Goal: Task Accomplishment & Management: Complete application form

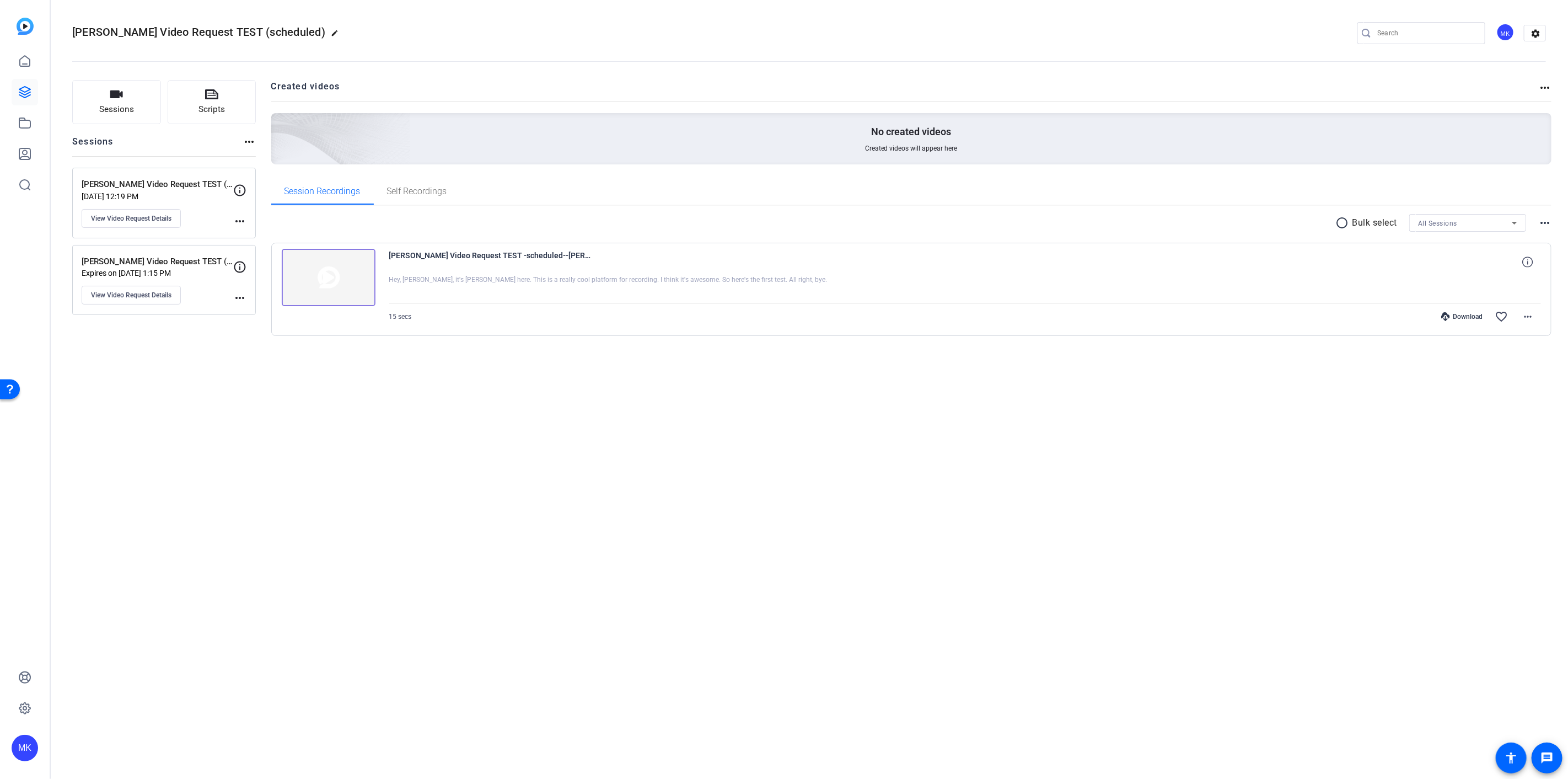
click at [326, 277] on img at bounding box center [329, 277] width 94 height 58
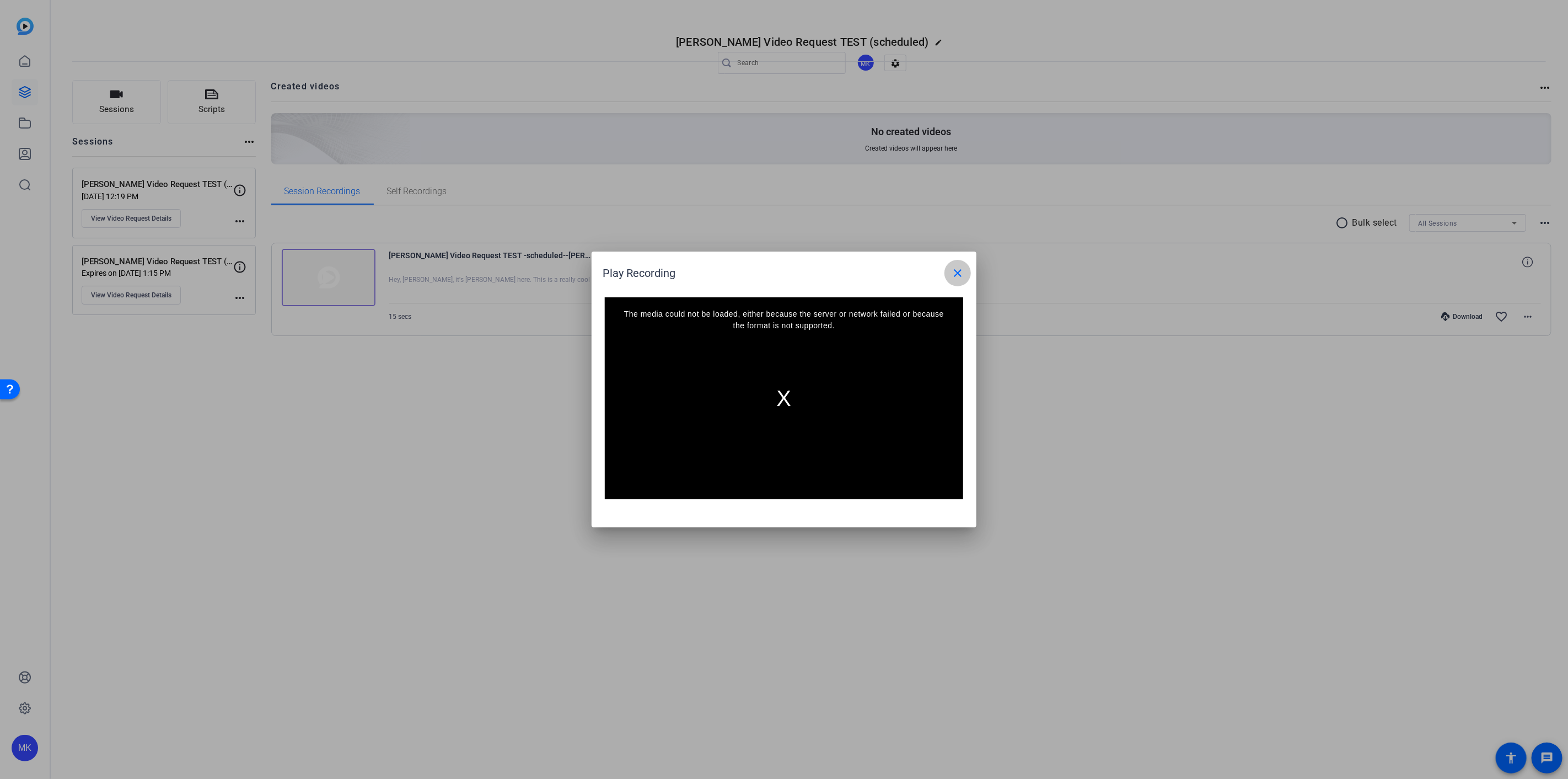
click at [960, 271] on mat-icon "close" at bounding box center [957, 273] width 13 height 13
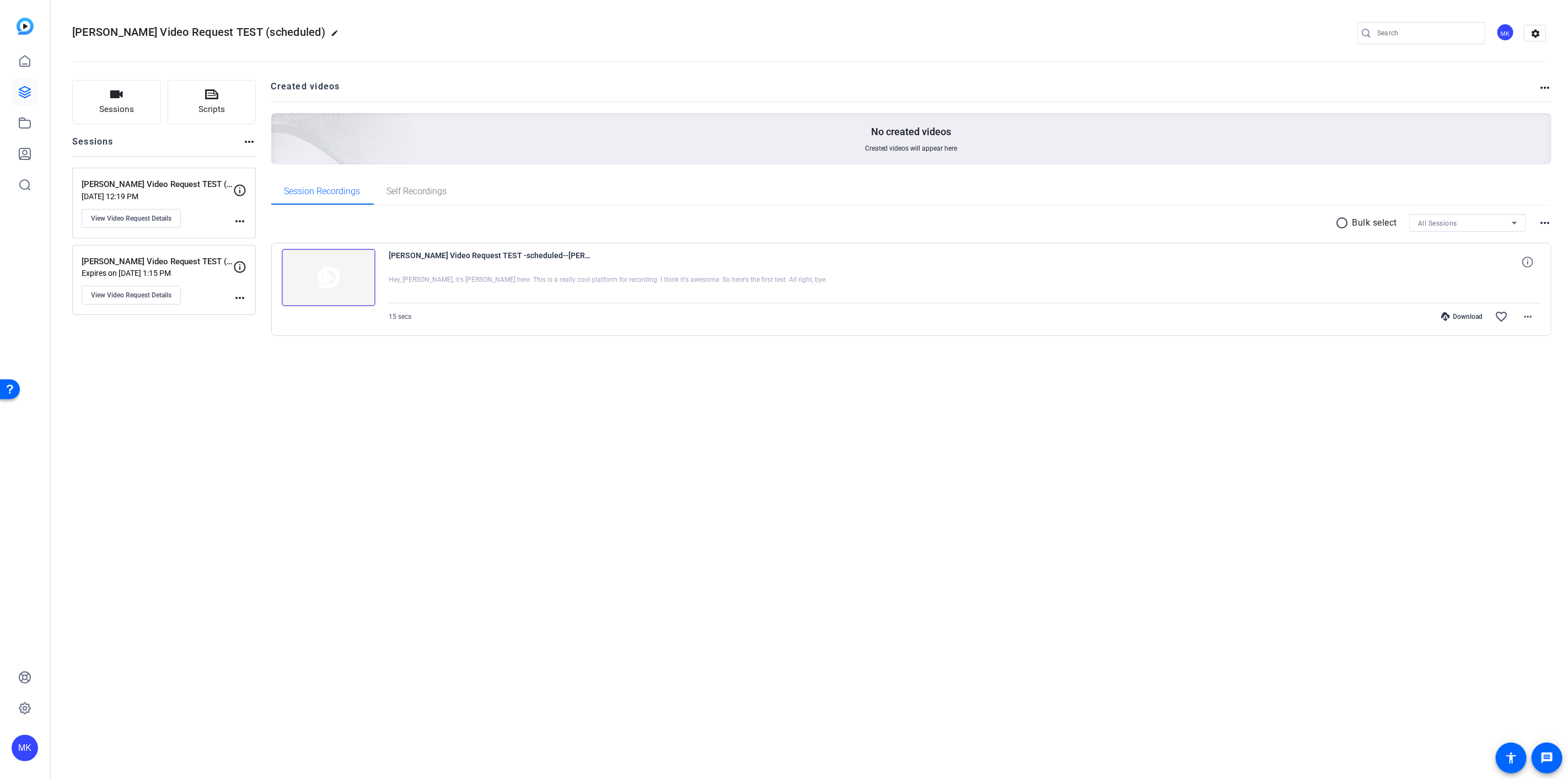
click at [332, 279] on img at bounding box center [329, 277] width 94 height 58
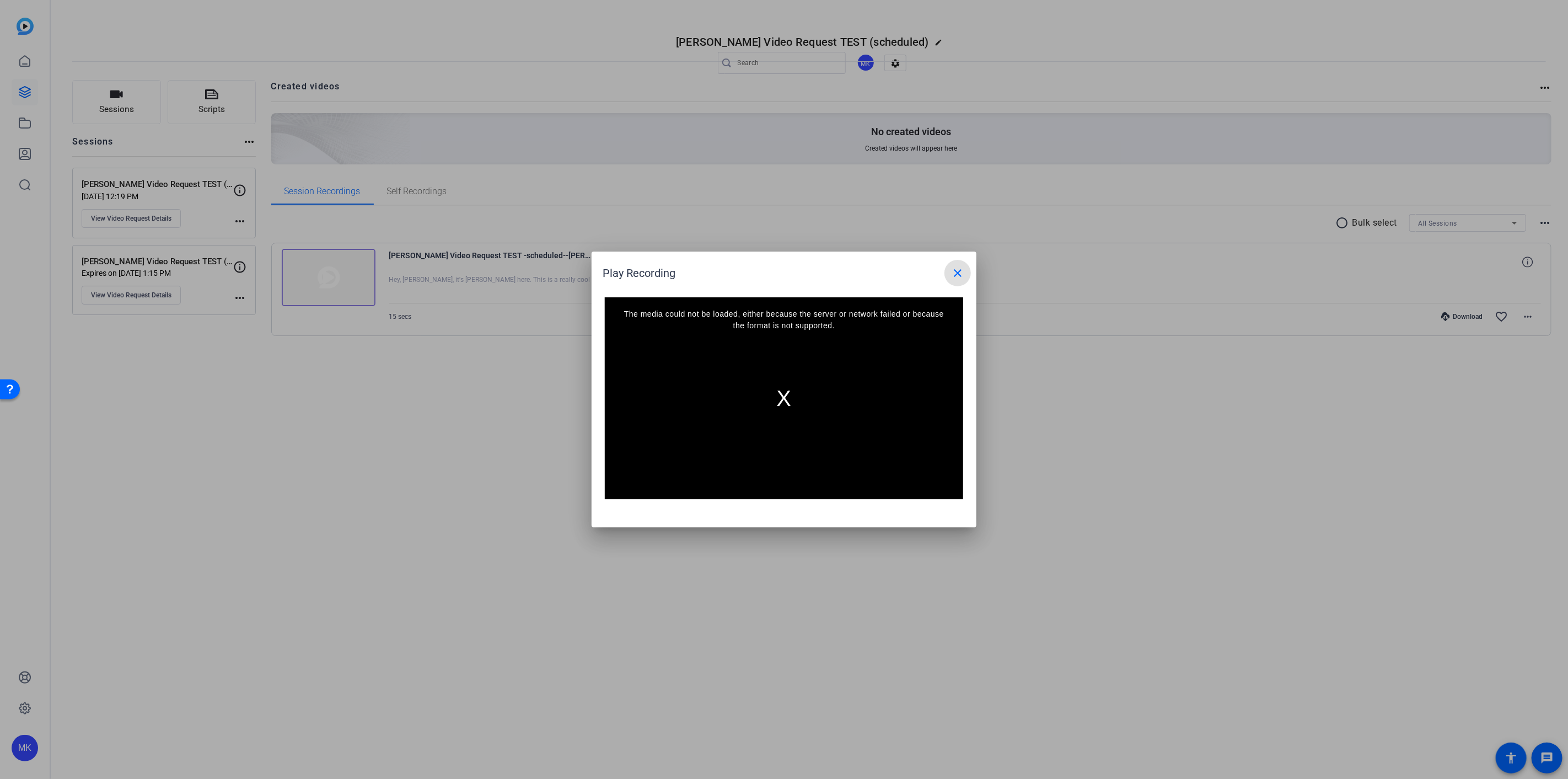
click at [949, 271] on span at bounding box center [957, 272] width 26 height 26
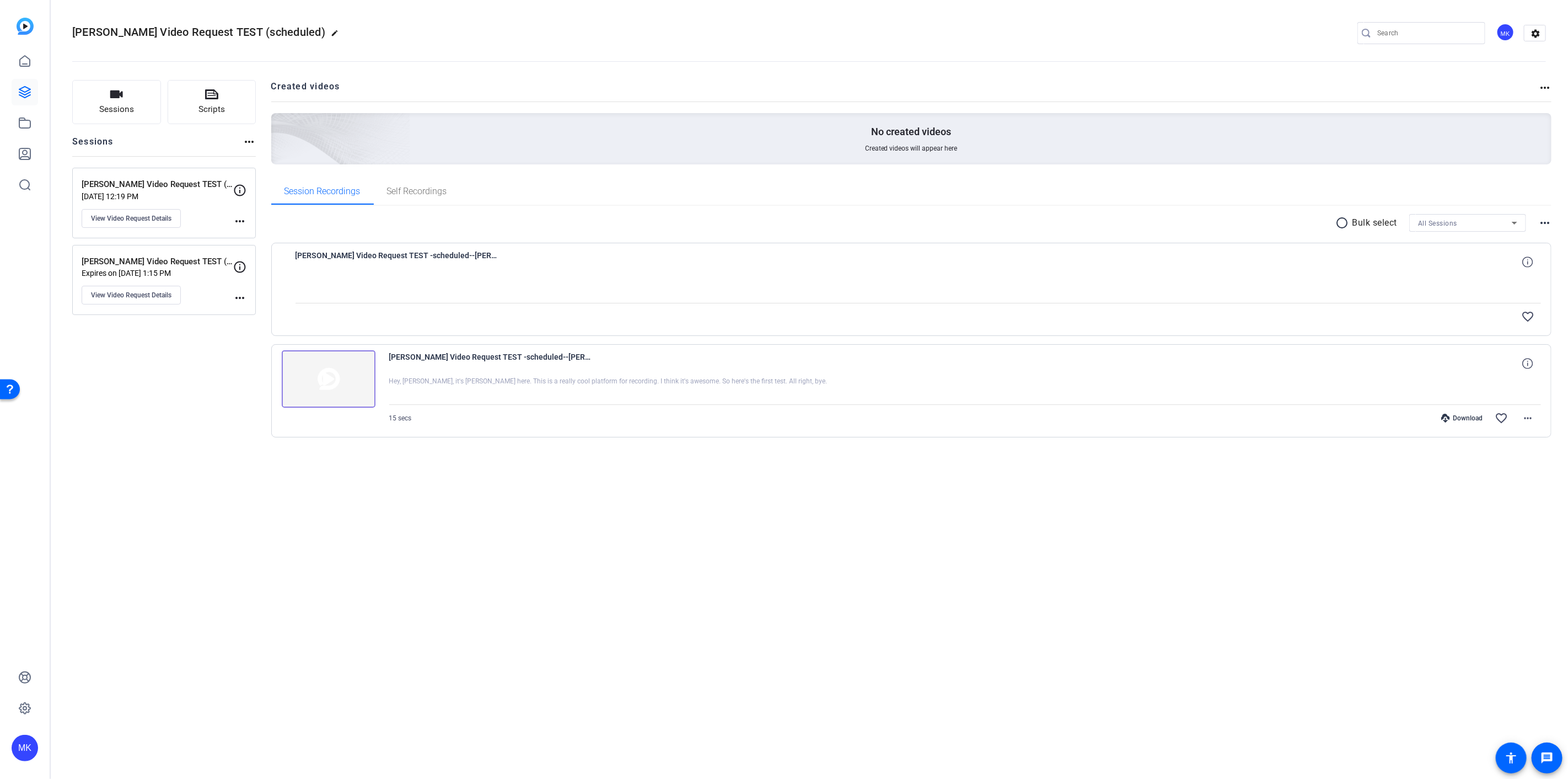
click at [353, 391] on img at bounding box center [329, 379] width 94 height 58
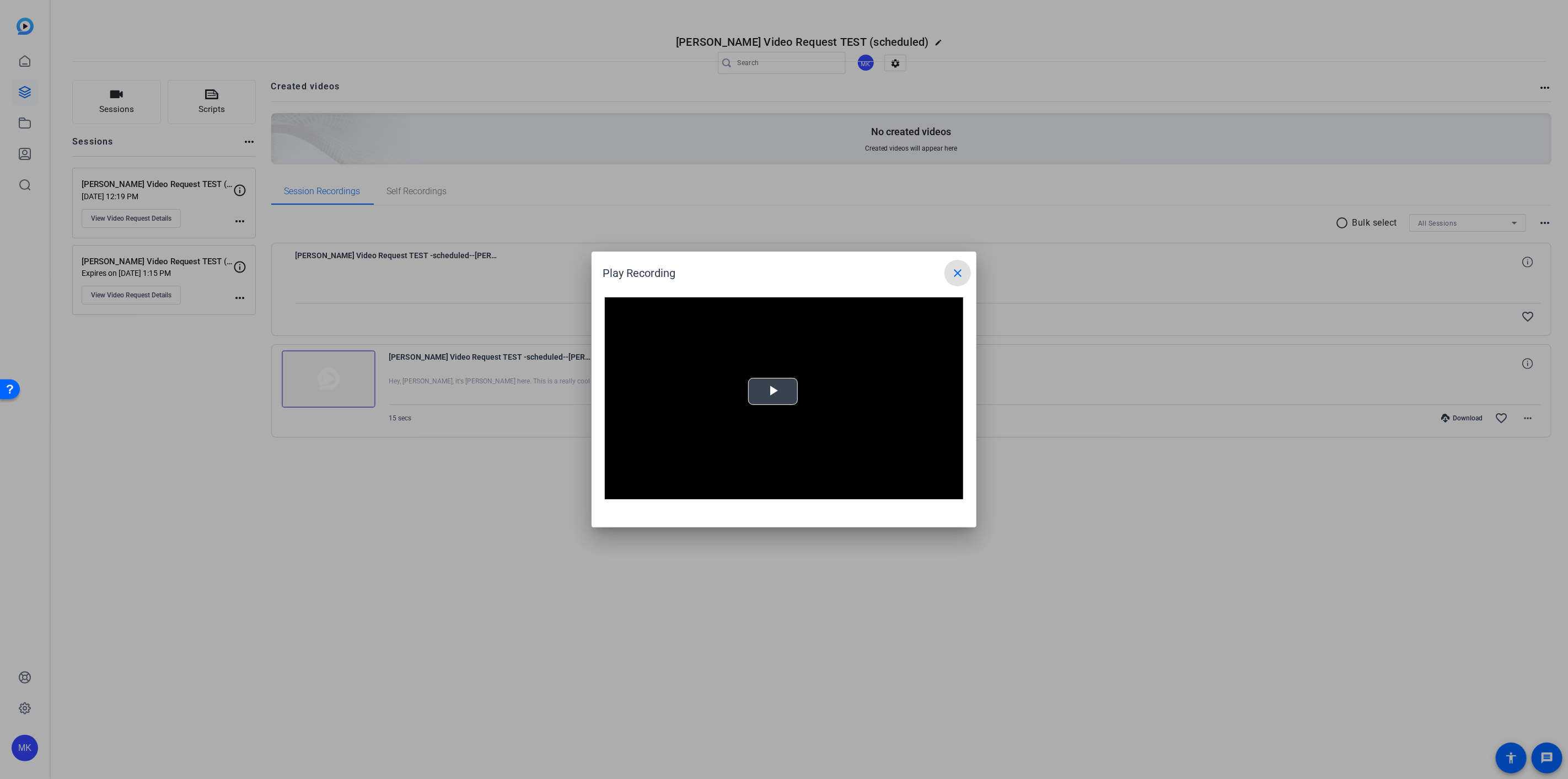
click at [785, 395] on div "Video Player is loading. Play Video Play Mute Current Time 0:00 / Duration -:- …" at bounding box center [784, 398] width 359 height 202
click at [955, 282] on span at bounding box center [957, 272] width 26 height 26
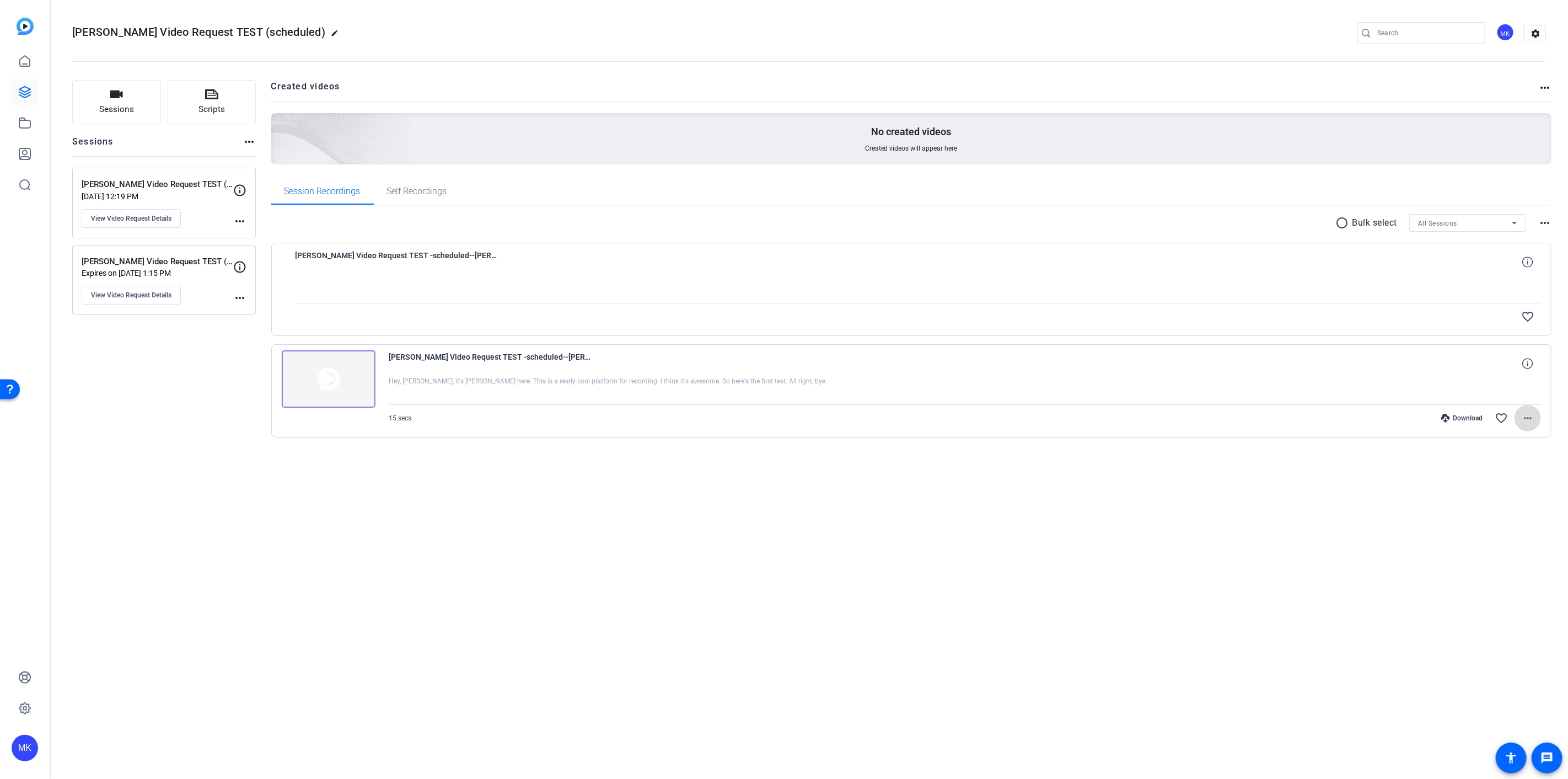
click at [1527, 412] on mat-icon "more_horiz" at bounding box center [1528, 418] width 13 height 13
click at [1500, 439] on span "Download Original" at bounding box center [1499, 440] width 66 height 13
click at [187, 211] on div "Parker Video Request TEST (not scheduled) Sep 10, 2025 @ 12:19 PM View Video Re…" at bounding box center [157, 203] width 152 height 49
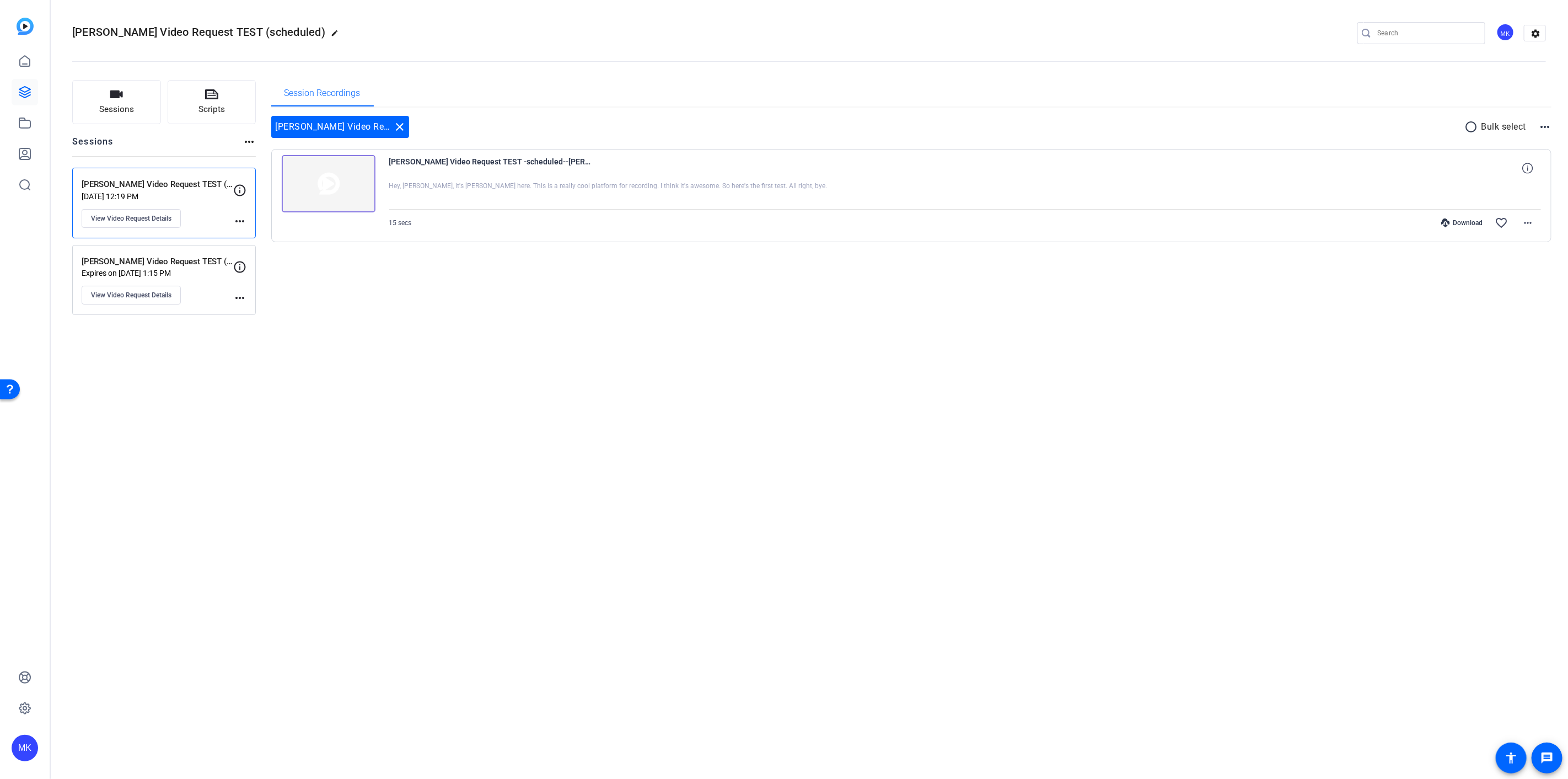
click at [200, 267] on p "[PERSON_NAME] Video Request TEST (scheduled)" at bounding box center [157, 262] width 152 height 13
click at [196, 205] on div "Parker Video Request TEST (not scheduled) Sep 10, 2025 @ 12:19 PM View Video Re…" at bounding box center [157, 203] width 152 height 49
click at [332, 178] on img at bounding box center [329, 184] width 94 height 58
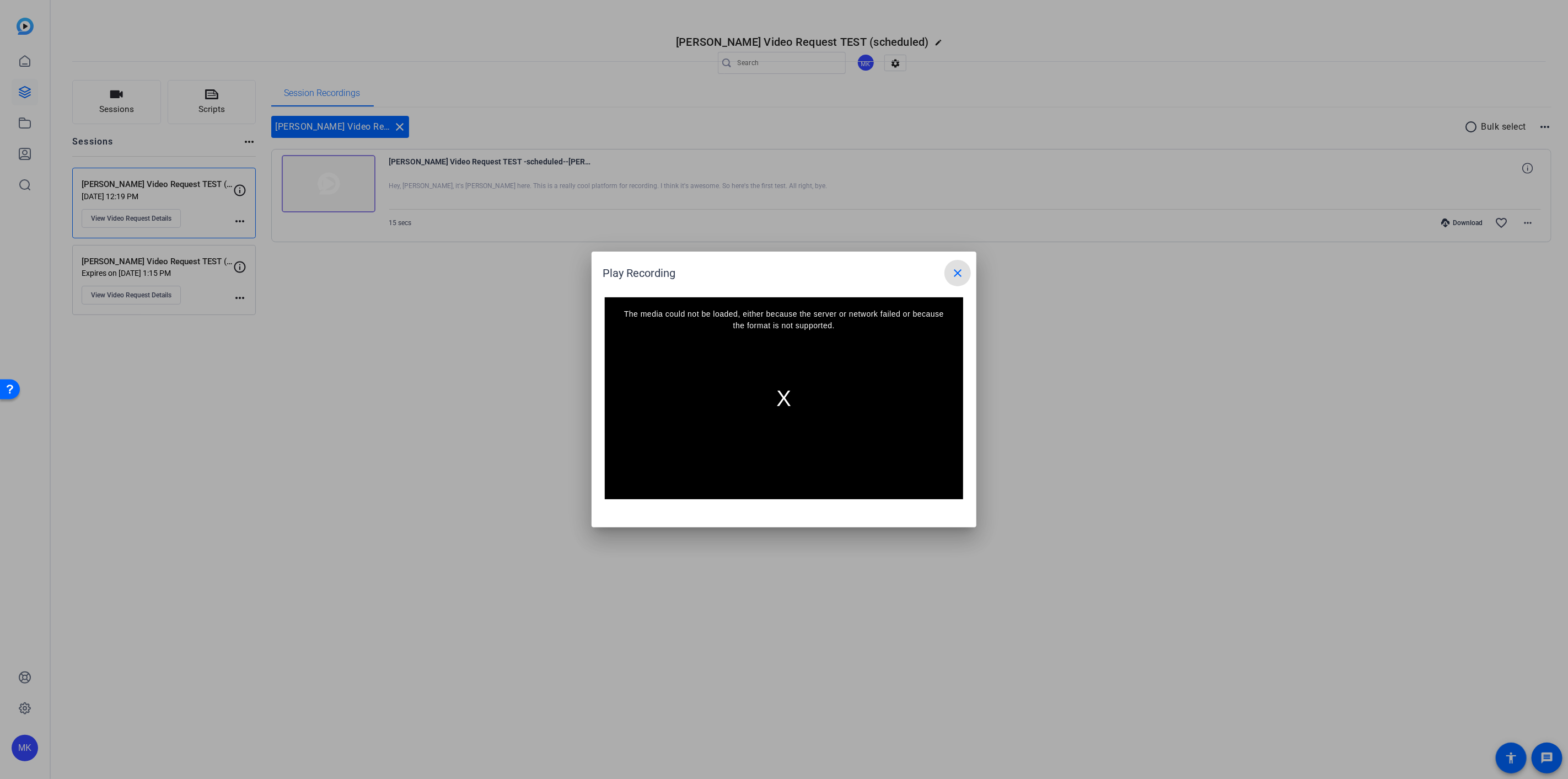
click at [782, 389] on div "The media could not be loaded, either because the server or network failed or b…" at bounding box center [784, 398] width 359 height 202
click at [964, 275] on mat-icon "close" at bounding box center [957, 273] width 13 height 13
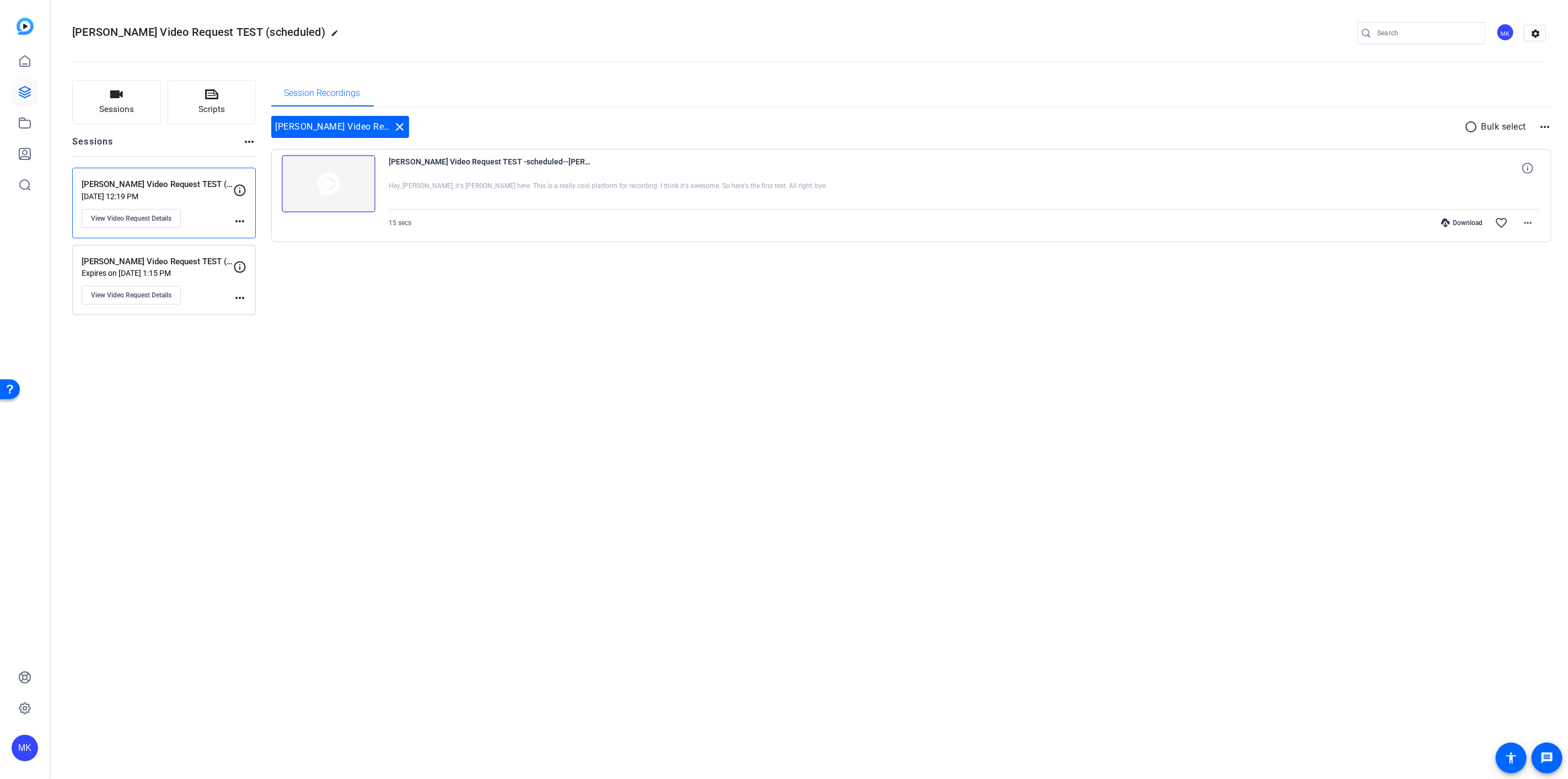
click at [201, 285] on div "Parker Video Request TEST (scheduled) Expires on Sep 11, 2025 @ 1:15 PM View Vi…" at bounding box center [157, 280] width 152 height 49
click at [328, 189] on img at bounding box center [329, 184] width 94 height 58
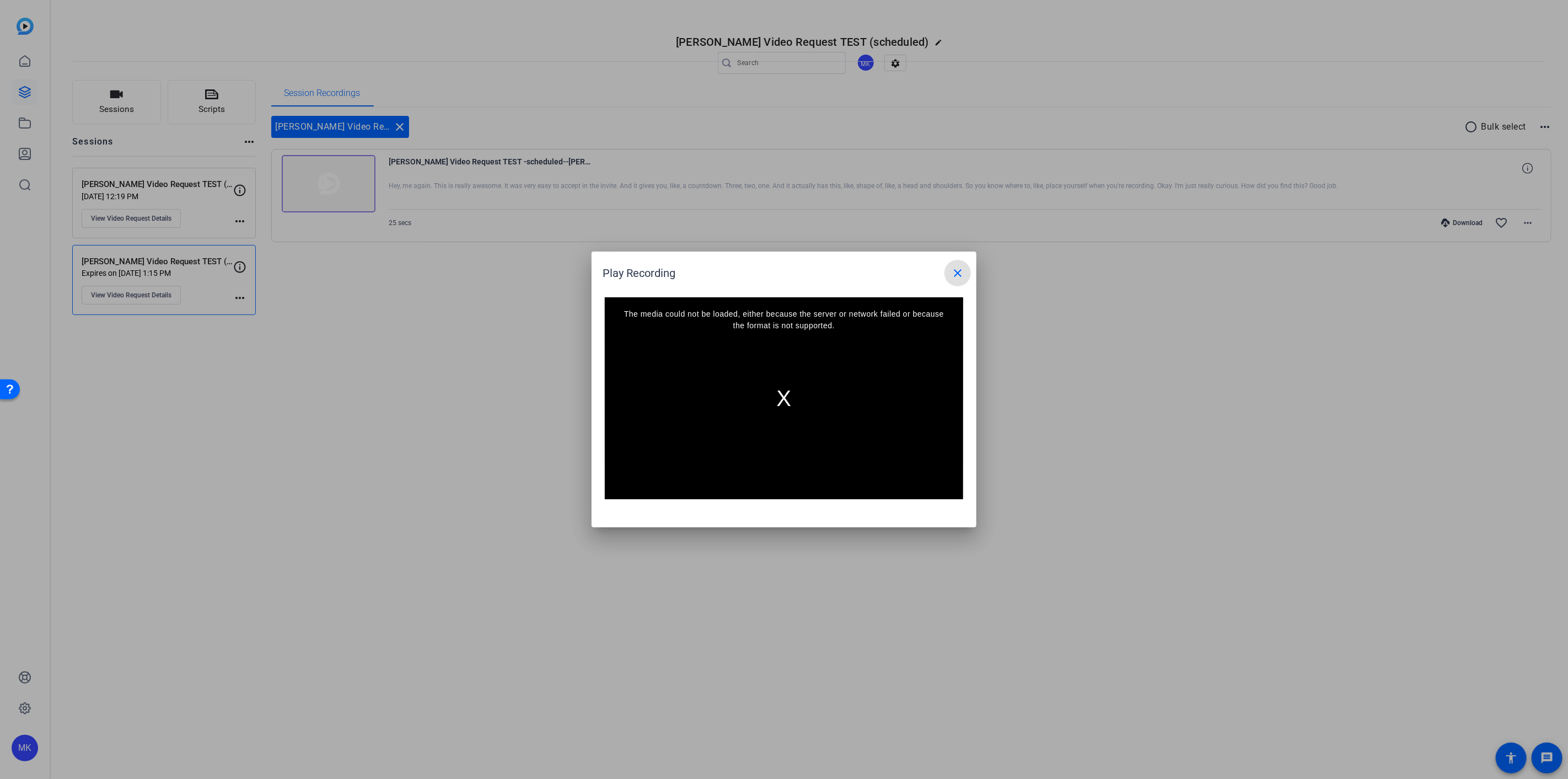
click at [782, 382] on div "The media could not be loaded, either because the server or network failed or b…" at bounding box center [784, 398] width 359 height 202
click at [952, 275] on mat-icon "close" at bounding box center [957, 273] width 13 height 13
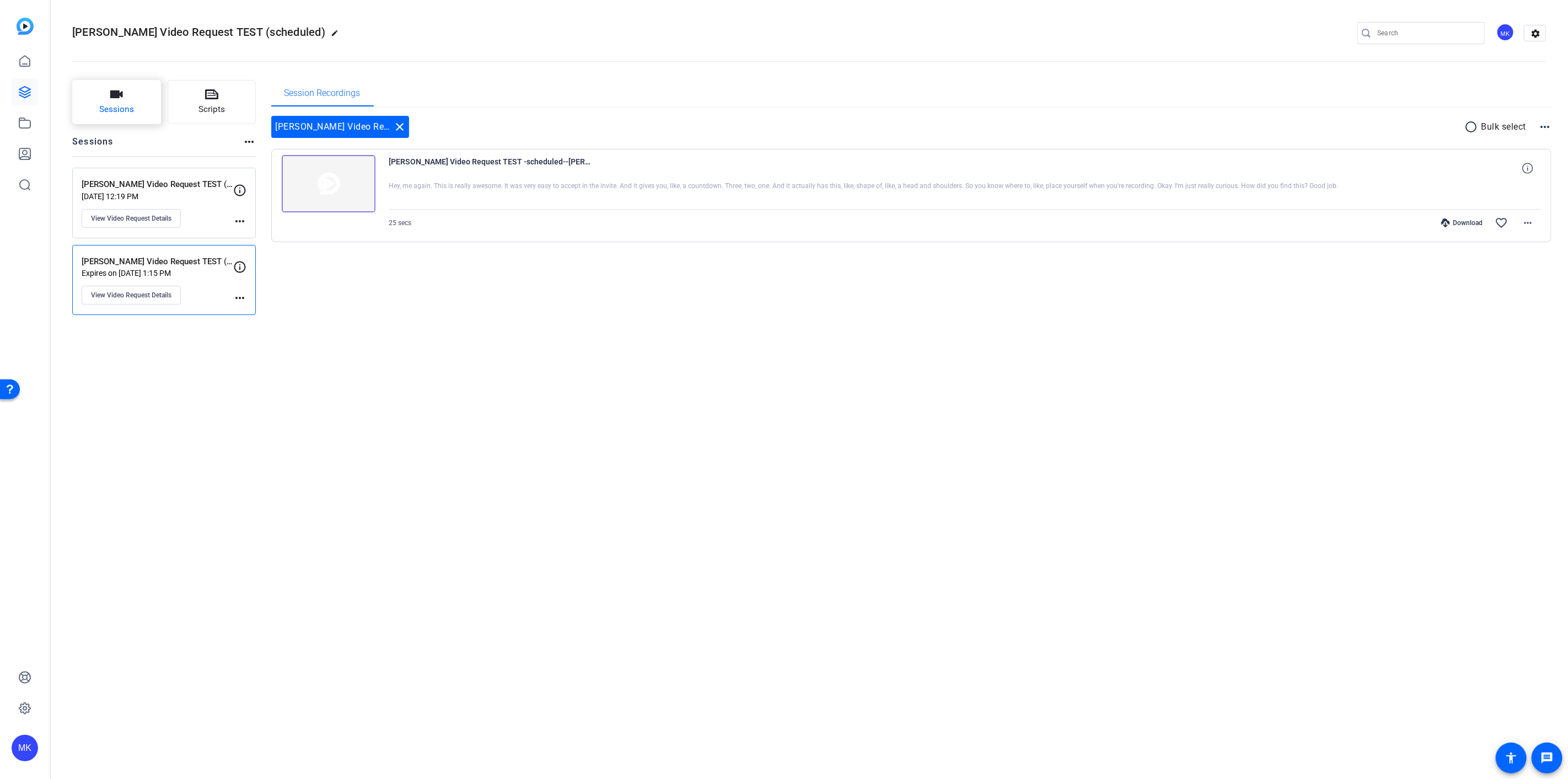
click at [146, 105] on button "Sessions" at bounding box center [116, 102] width 89 height 44
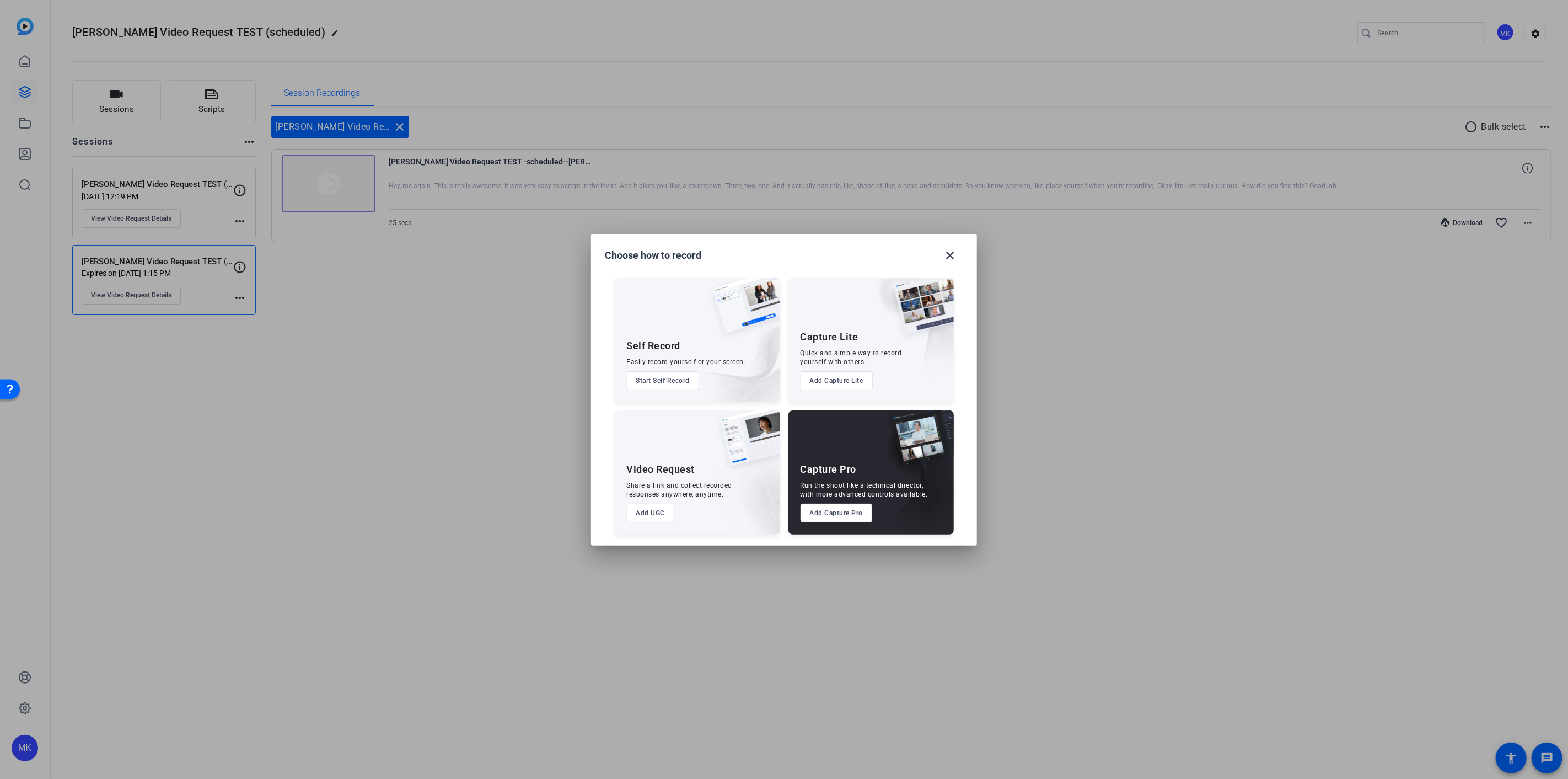
click at [641, 514] on button "Add UGC" at bounding box center [651, 512] width 48 height 19
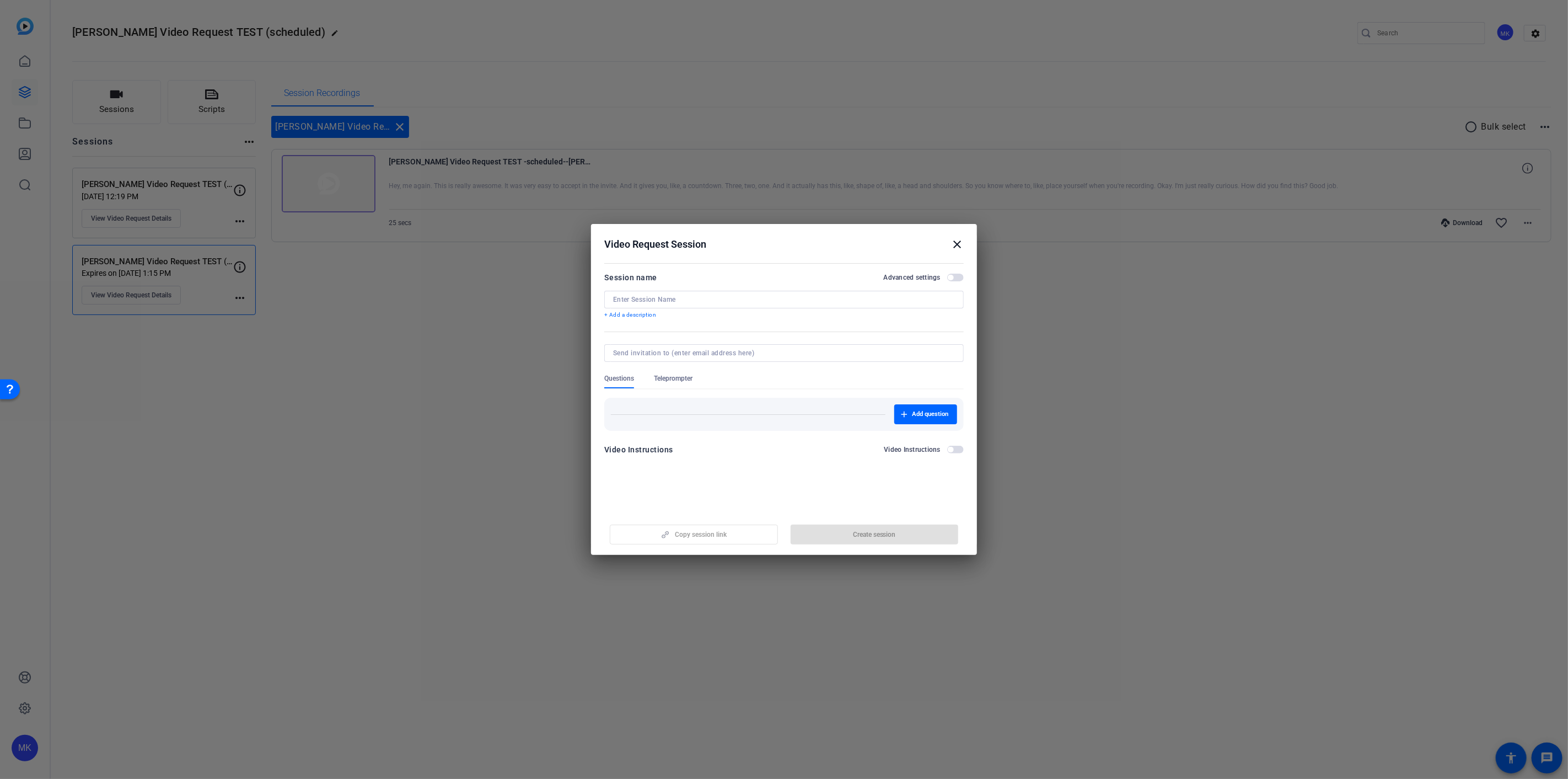
click at [955, 243] on mat-icon "close" at bounding box center [956, 244] width 13 height 13
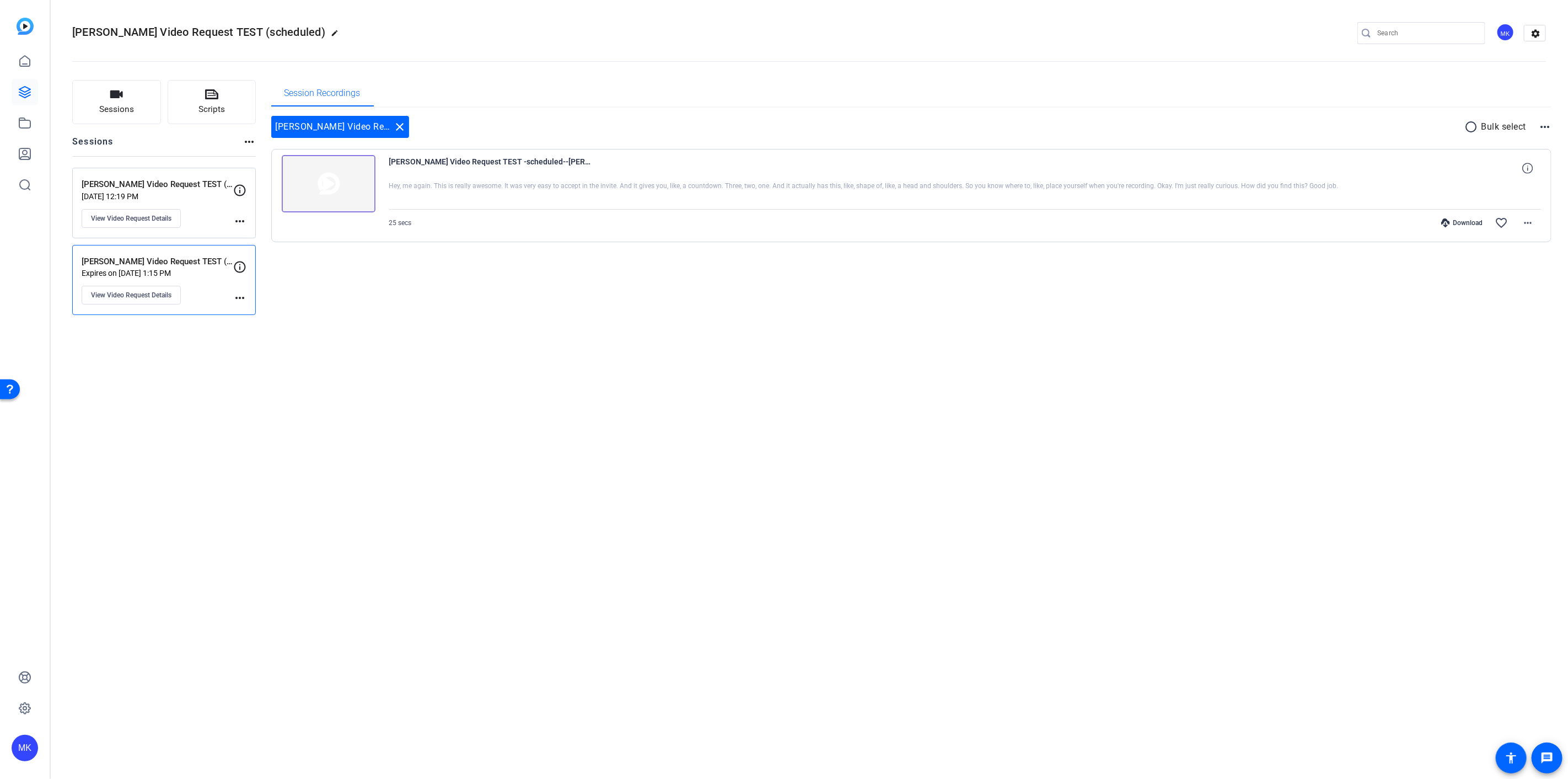
click at [330, 33] on mat-icon "edit" at bounding box center [337, 36] width 13 height 13
click at [136, 37] on input "[PERSON_NAME] Video Request TEST (scheduled)" at bounding box center [117, 33] width 72 height 13
drag, startPoint x: 150, startPoint y: 35, endPoint x: 155, endPoint y: 36, distance: 5.1
click at [155, 36] on div "[PERSON_NAME] Video Request TEST (scheduled)" at bounding box center [117, 33] width 89 height 17
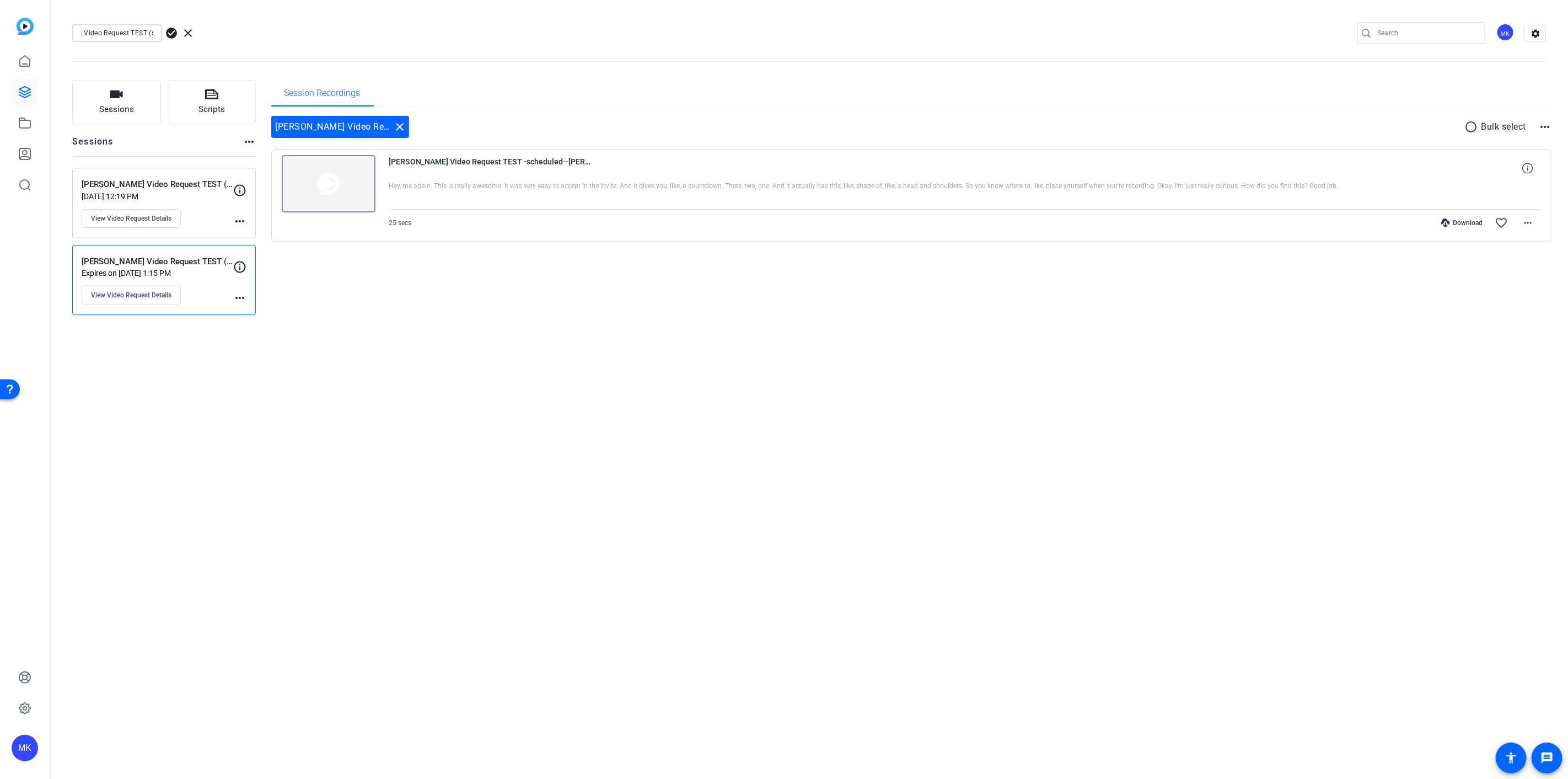
drag, startPoint x: 113, startPoint y: 34, endPoint x: 259, endPoint y: 47, distance: 146.6
click at [256, 46] on div "Parker Video Request TEST (scheduled) check_circle clear MK settings" at bounding box center [809, 33] width 1474 height 83
click at [327, 27] on div "Parker Video Request TEST (scheduled) check_circle clear MK settings" at bounding box center [809, 33] width 1474 height 16
click at [410, 338] on div "Parker Video Request TEST (scheduled) check_circle clear MK settings Sessions S…" at bounding box center [809, 389] width 1518 height 779
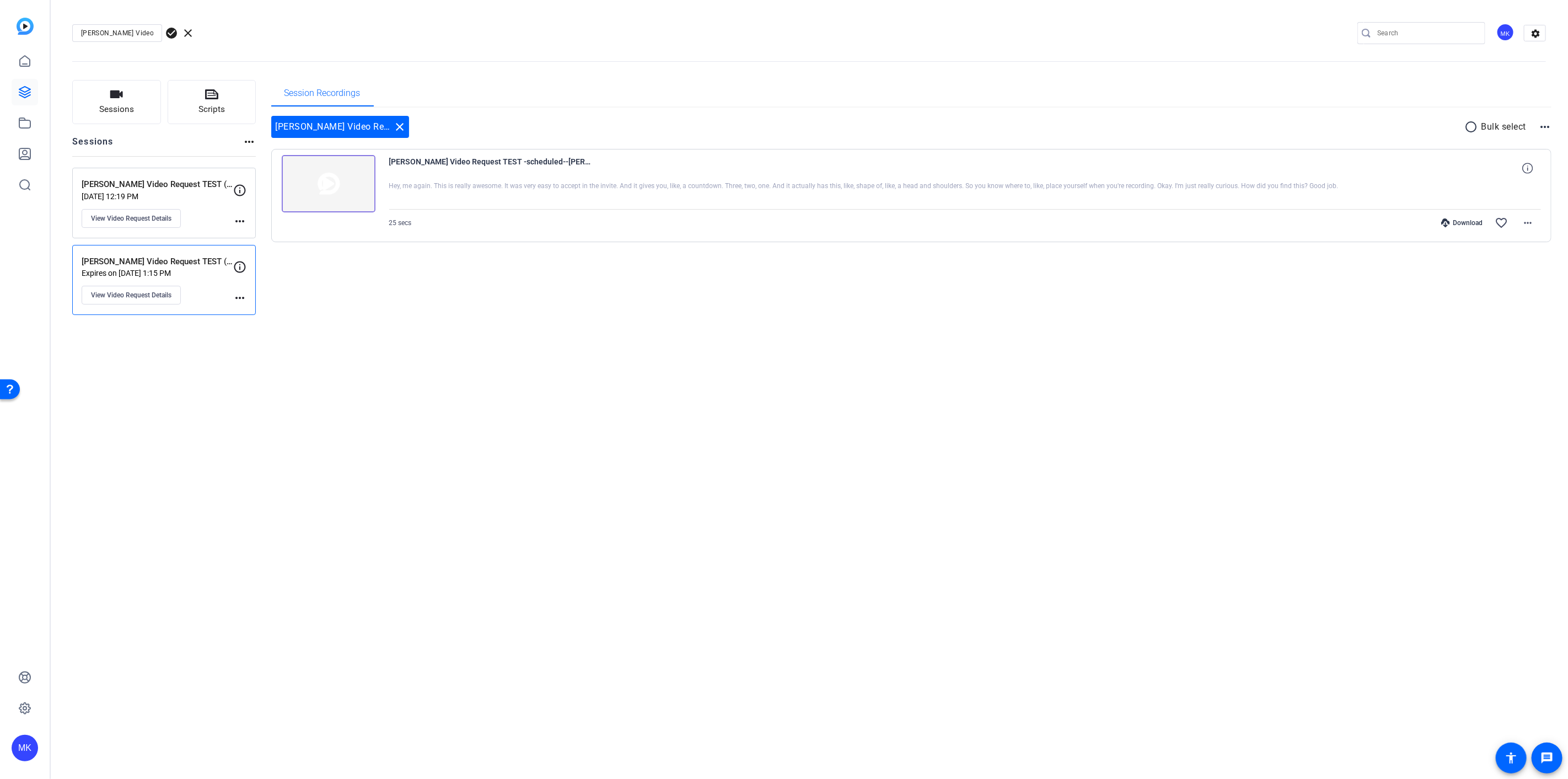
click at [817, 316] on div "Sessions Scripts Sessions more_horiz Parker Video Request TEST (not scheduled) …" at bounding box center [809, 197] width 1518 height 263
click at [139, 94] on button "Sessions" at bounding box center [116, 102] width 89 height 44
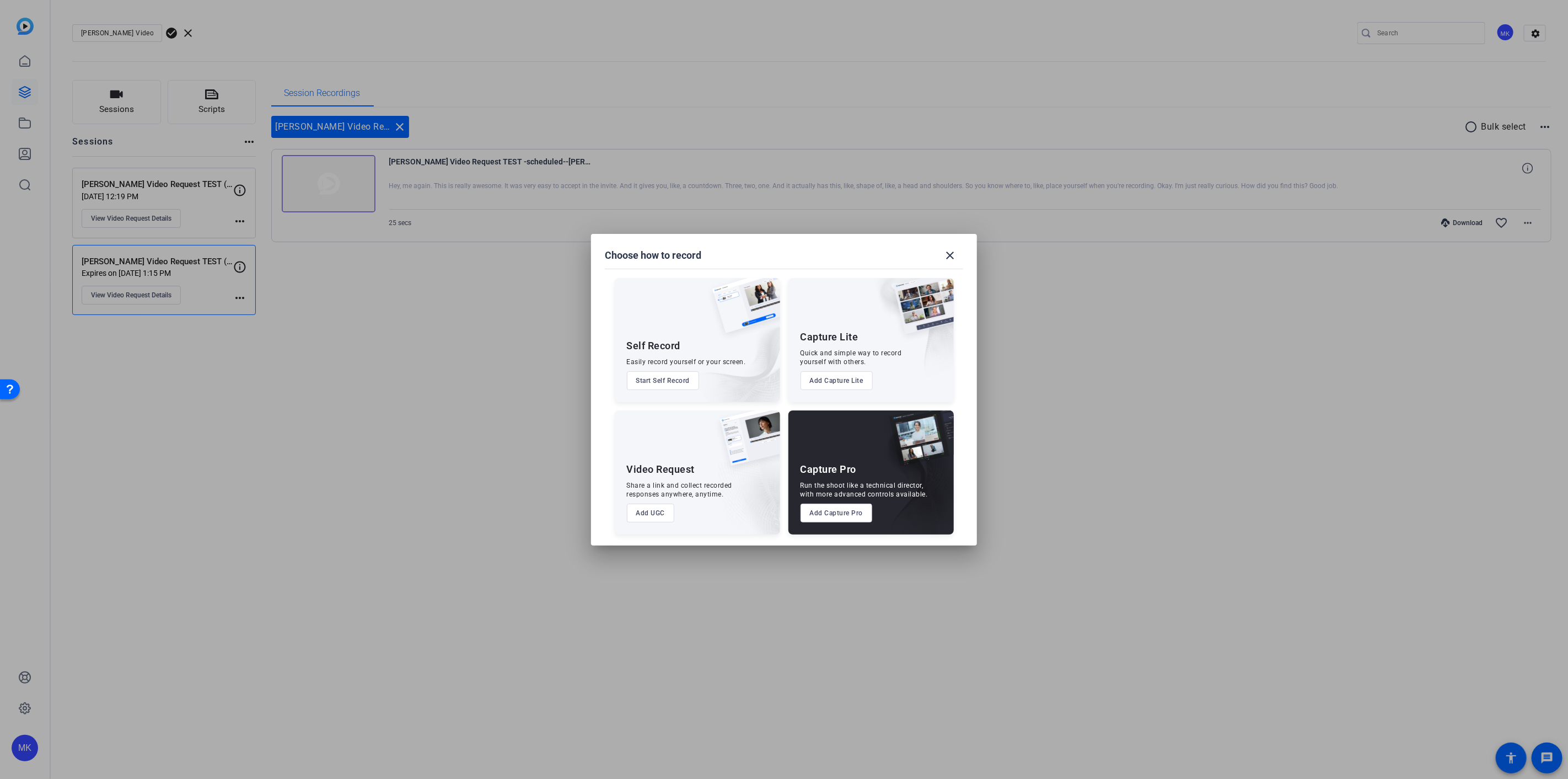
click at [728, 466] on img at bounding box center [746, 443] width 68 height 67
click at [650, 518] on button "Add UGC" at bounding box center [651, 512] width 48 height 19
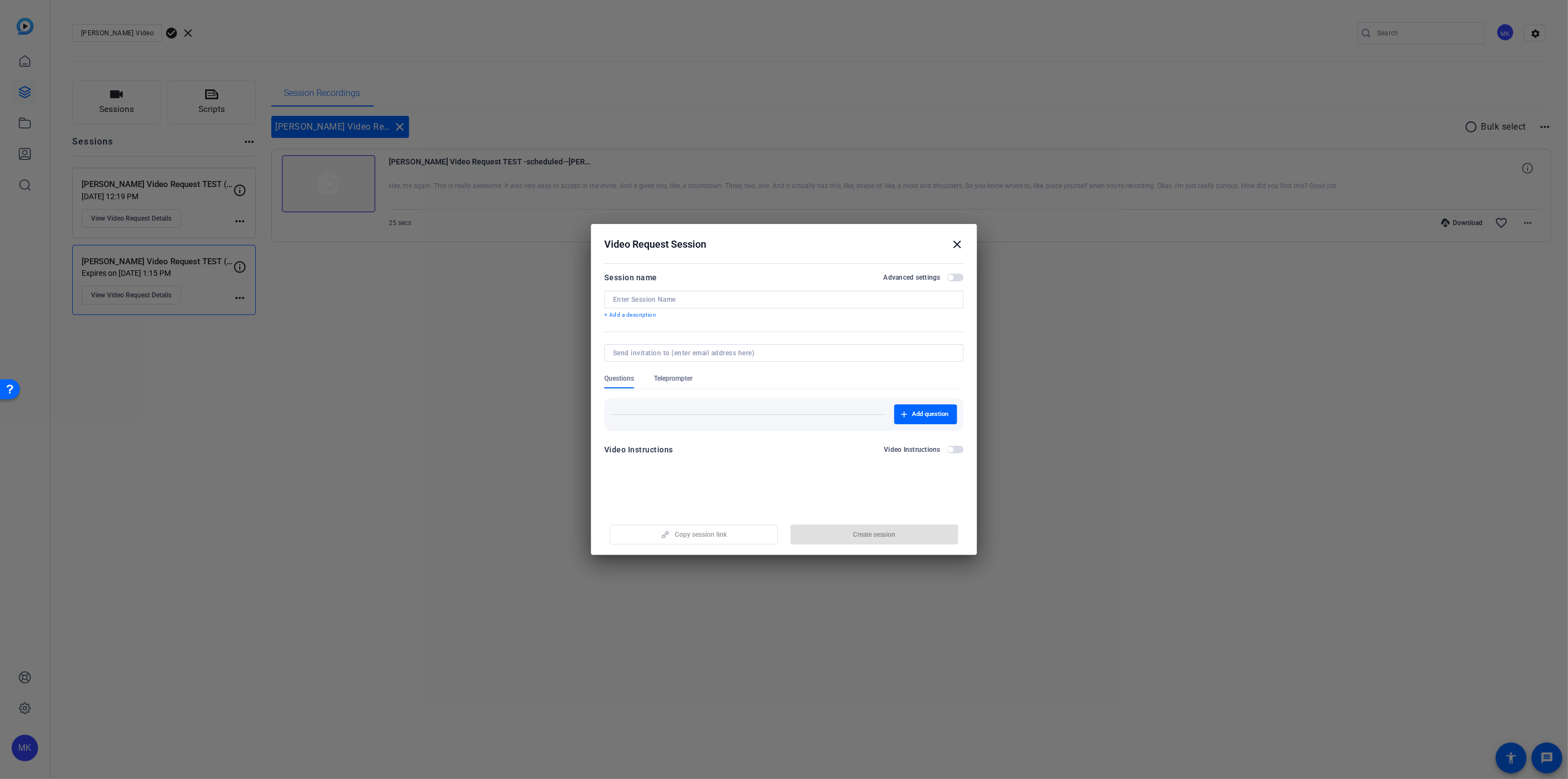
click at [669, 303] on input at bounding box center [784, 300] width 341 height 9
type input "Parker second invite TEST"
click at [680, 352] on input at bounding box center [782, 353] width 338 height 9
type input "parker.dixon@capitalone.com"
click at [957, 275] on span "button" at bounding box center [956, 278] width 16 height 7
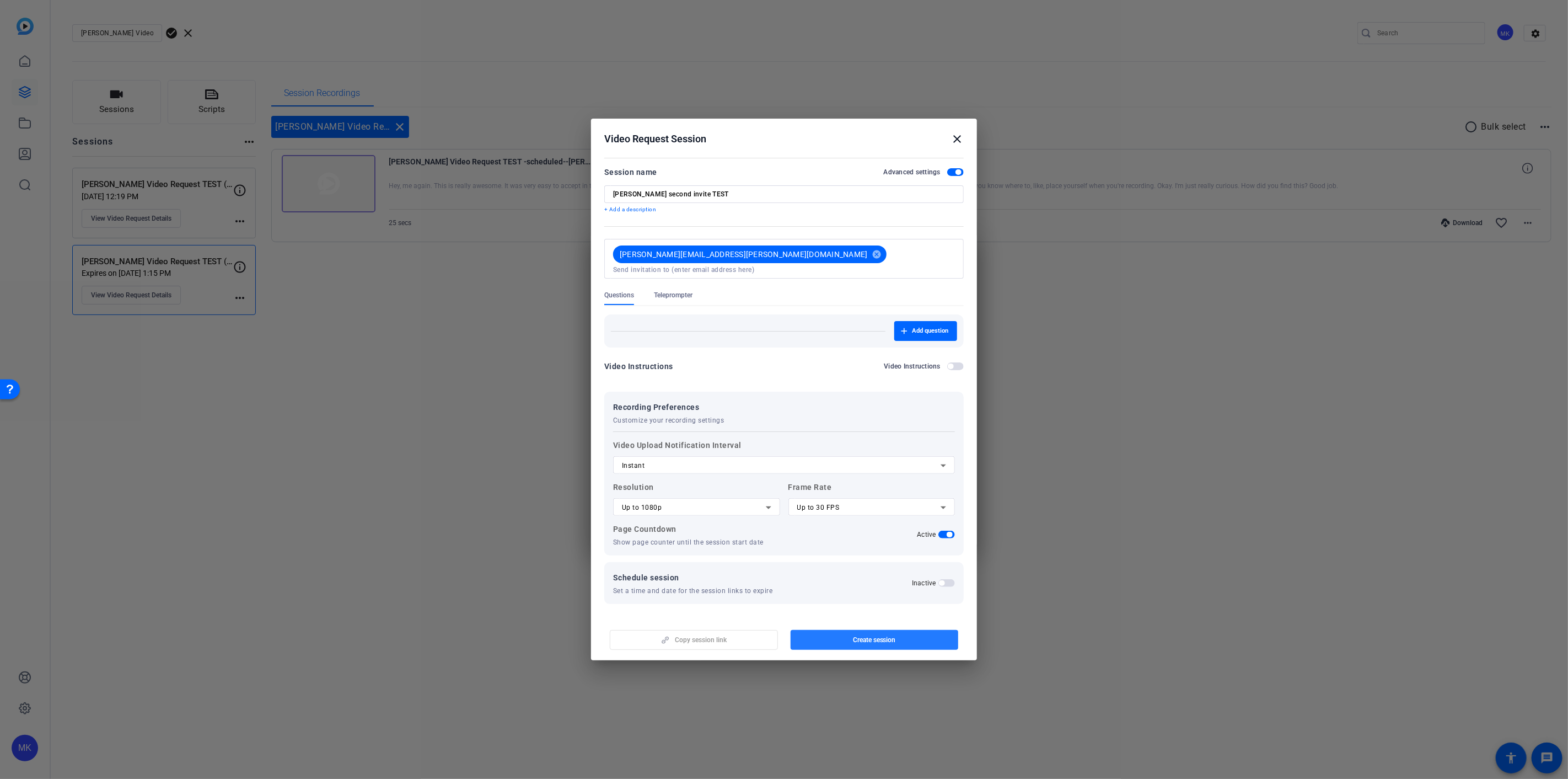
click at [873, 637] on span "Create session" at bounding box center [873, 640] width 43 height 9
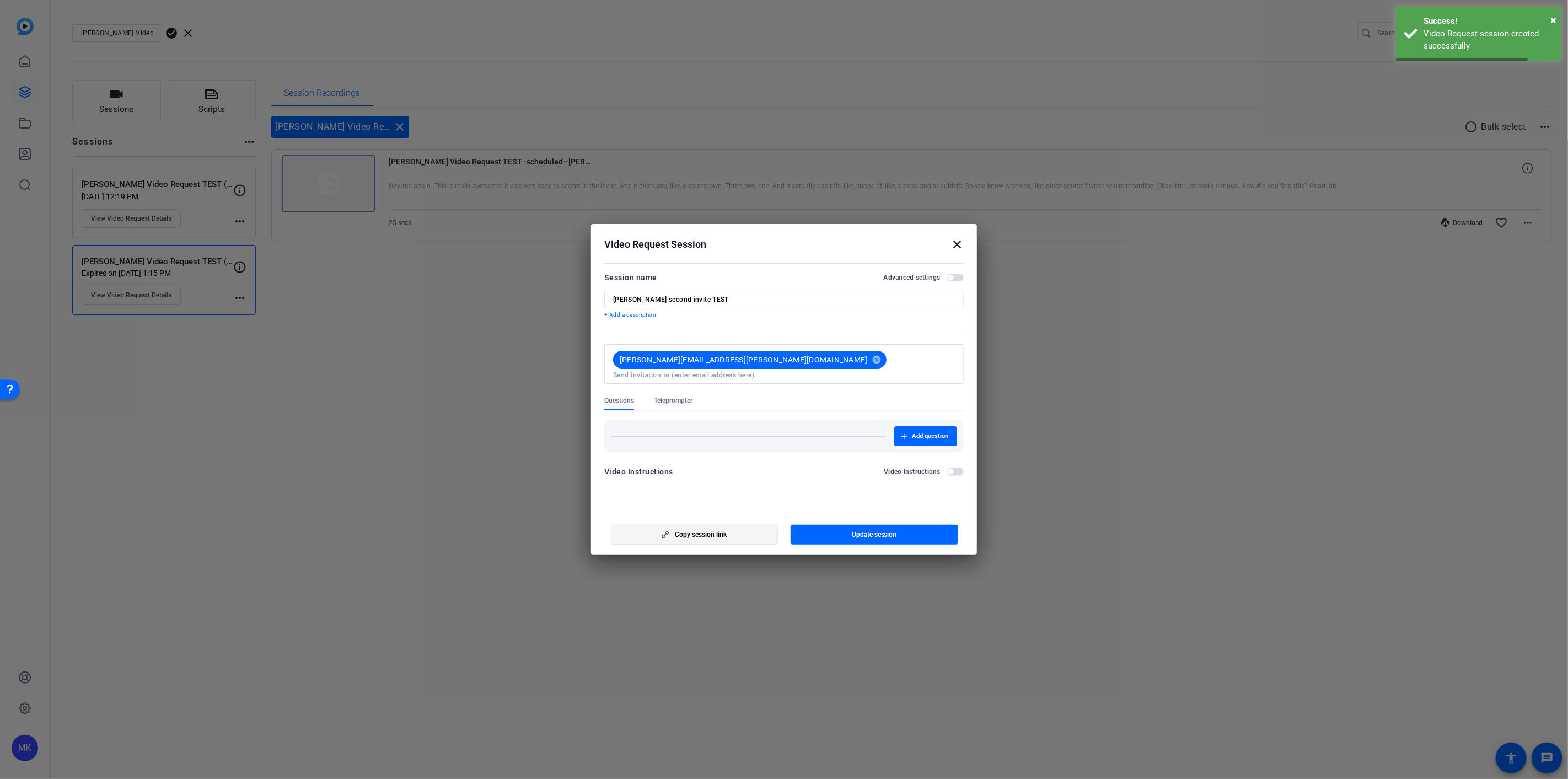
click at [732, 532] on span "button" at bounding box center [694, 534] width 167 height 26
